Goal: Subscribe to service/newsletter

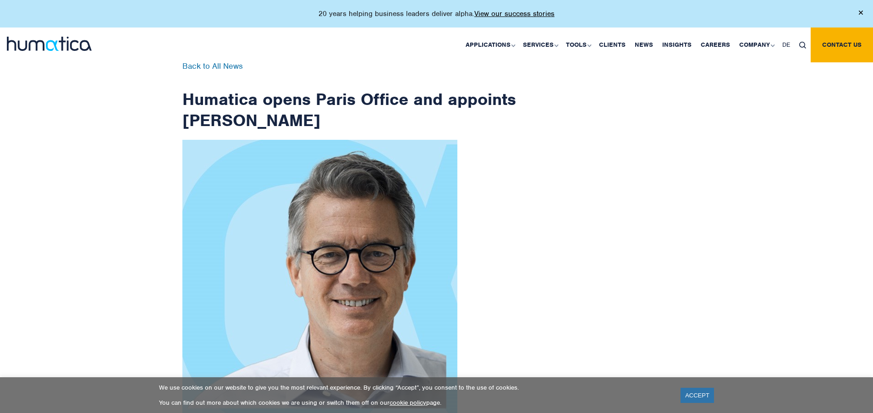
scroll to position [1463, 0]
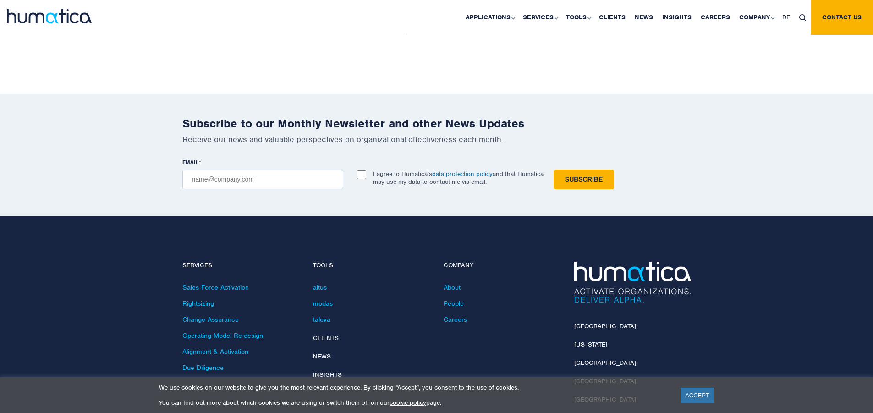
checkbox input "true"
type input "[EMAIL_ADDRESS][DOMAIN_NAME]"
click at [554, 170] on input "Subscribe" at bounding box center [584, 180] width 61 height 20
